Goal: Task Accomplishment & Management: Manage account settings

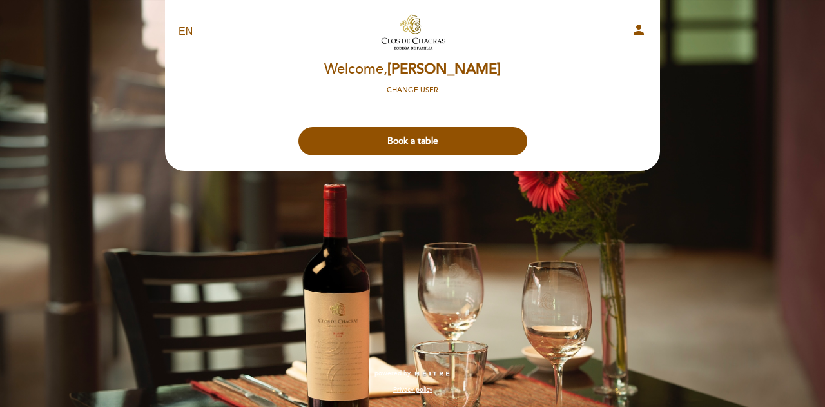
click at [640, 26] on icon "person" at bounding box center [638, 29] width 15 height 15
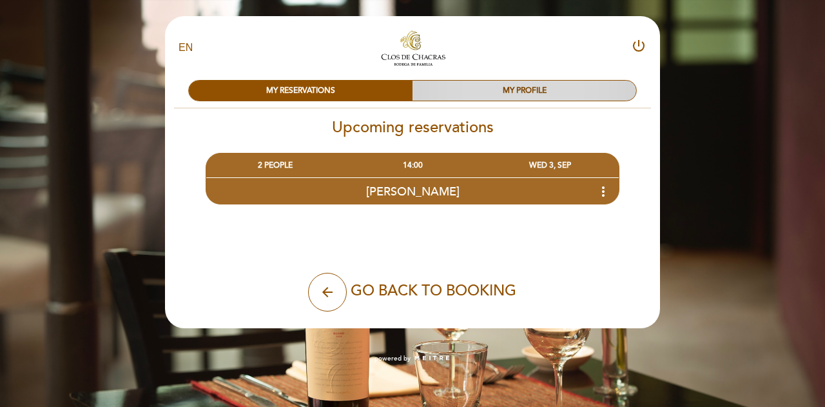
click at [571, 91] on div "MY PROFILE" at bounding box center [524, 91] width 224 height 20
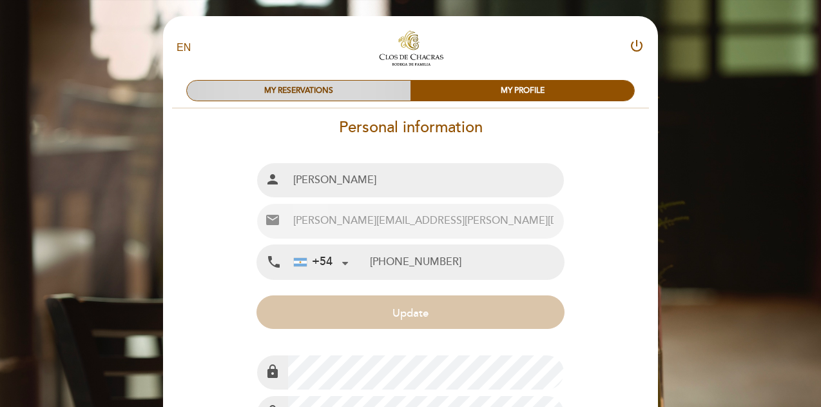
click at [339, 88] on div "MY RESERVATIONS" at bounding box center [299, 91] width 224 height 20
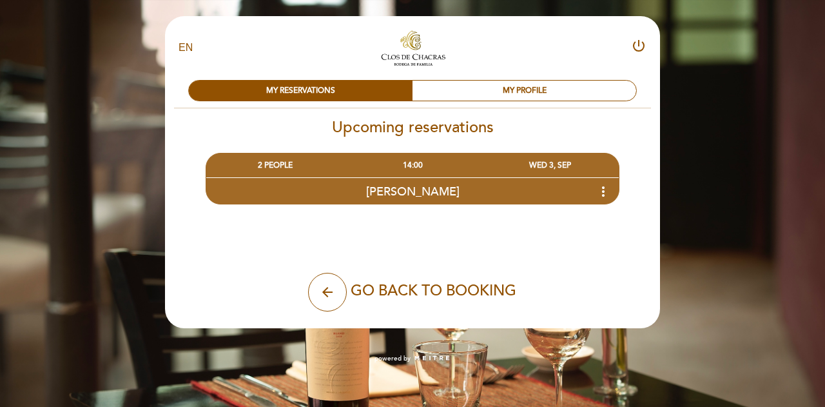
click at [442, 296] on span "GO BACK TO BOOKING" at bounding box center [434, 291] width 166 height 18
click at [468, 117] on div "Upcoming reservations 2 PEOPLE 14:00 Guadalupe Huergo more_vert Guadalupe Huerg…" at bounding box center [412, 209] width 496 height 203
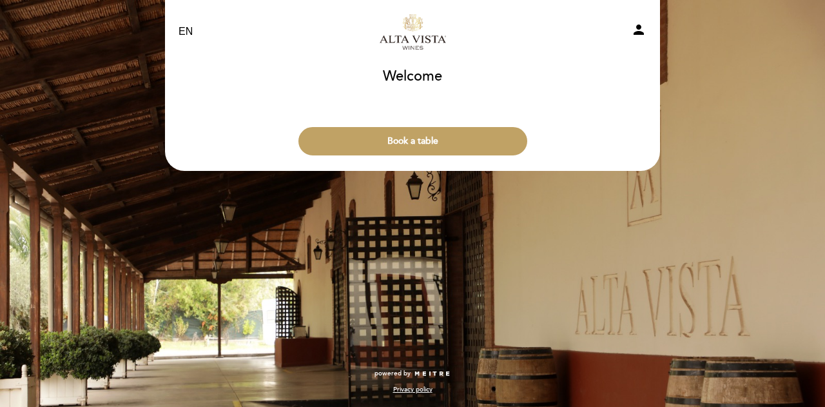
click at [642, 24] on icon "person" at bounding box center [638, 29] width 15 height 15
